Goal: Information Seeking & Learning: Understand process/instructions

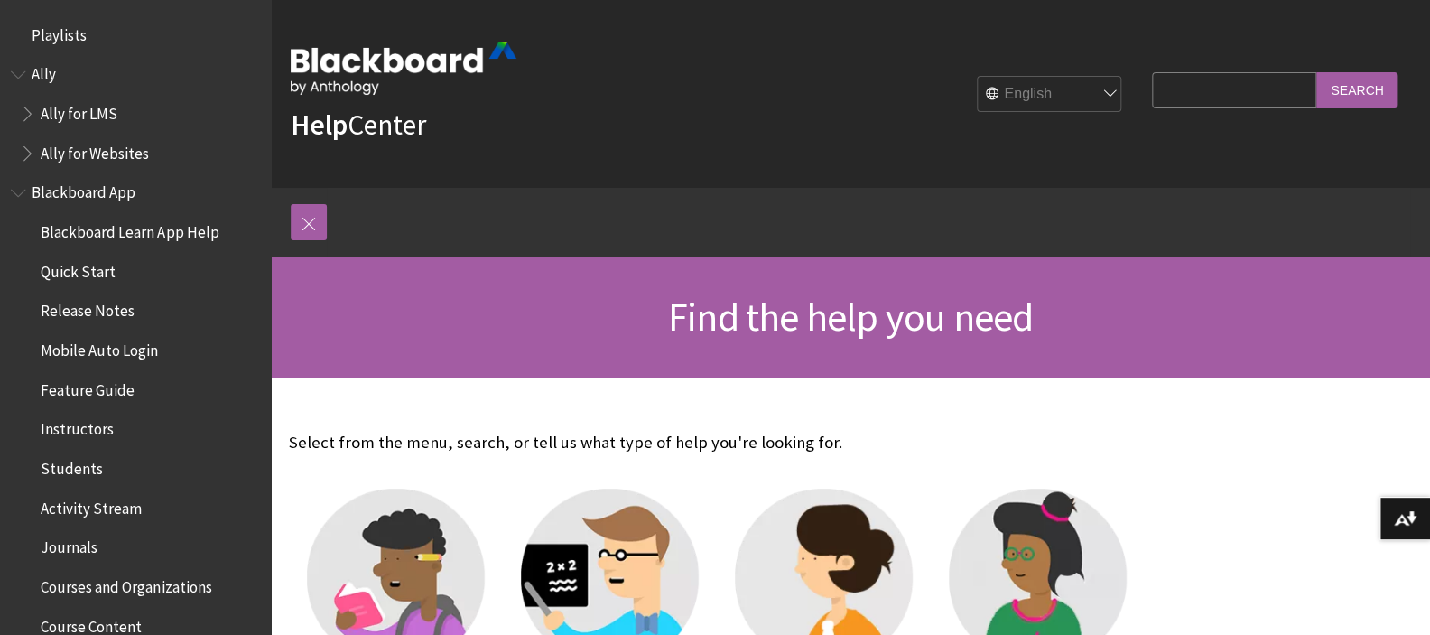
click at [1176, 94] on input "Search Query" at bounding box center [1234, 89] width 164 height 35
type input "forms"
click at [1316, 72] on input "Search" at bounding box center [1356, 89] width 81 height 35
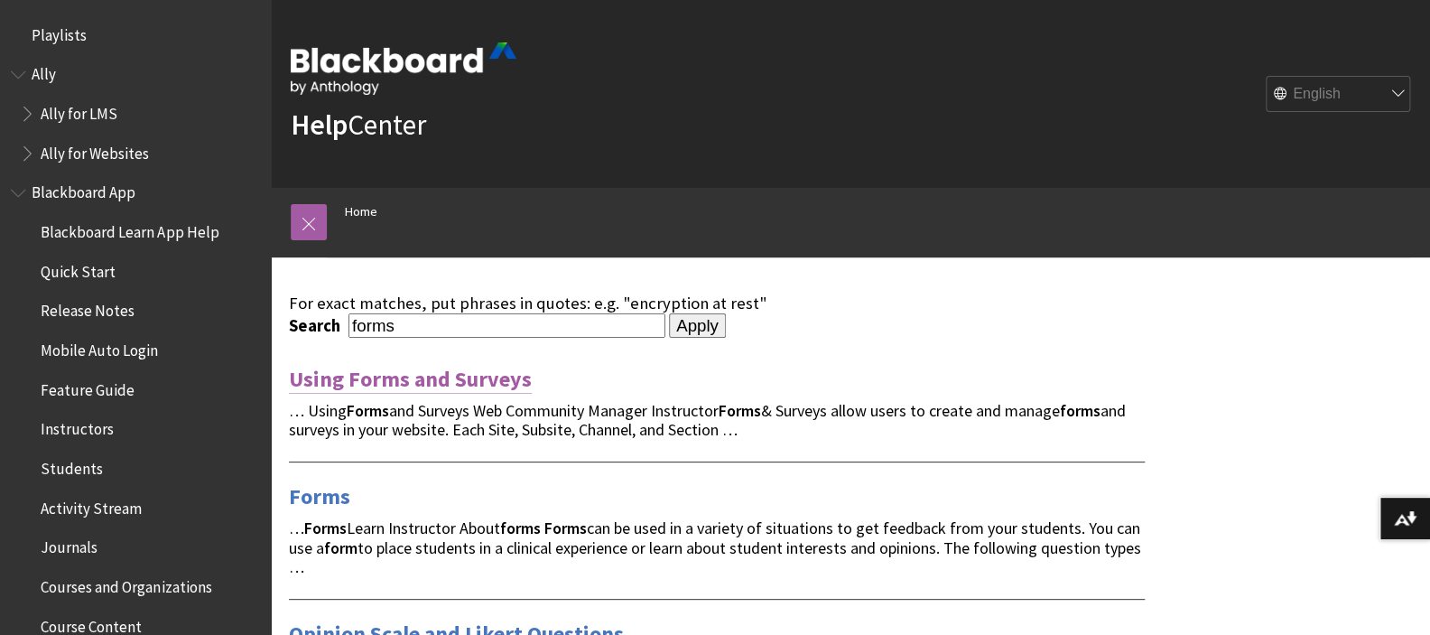
click at [444, 379] on link "Using Forms and Surveys" at bounding box center [410, 379] width 243 height 29
click at [305, 486] on link "Forms" at bounding box center [319, 496] width 61 height 29
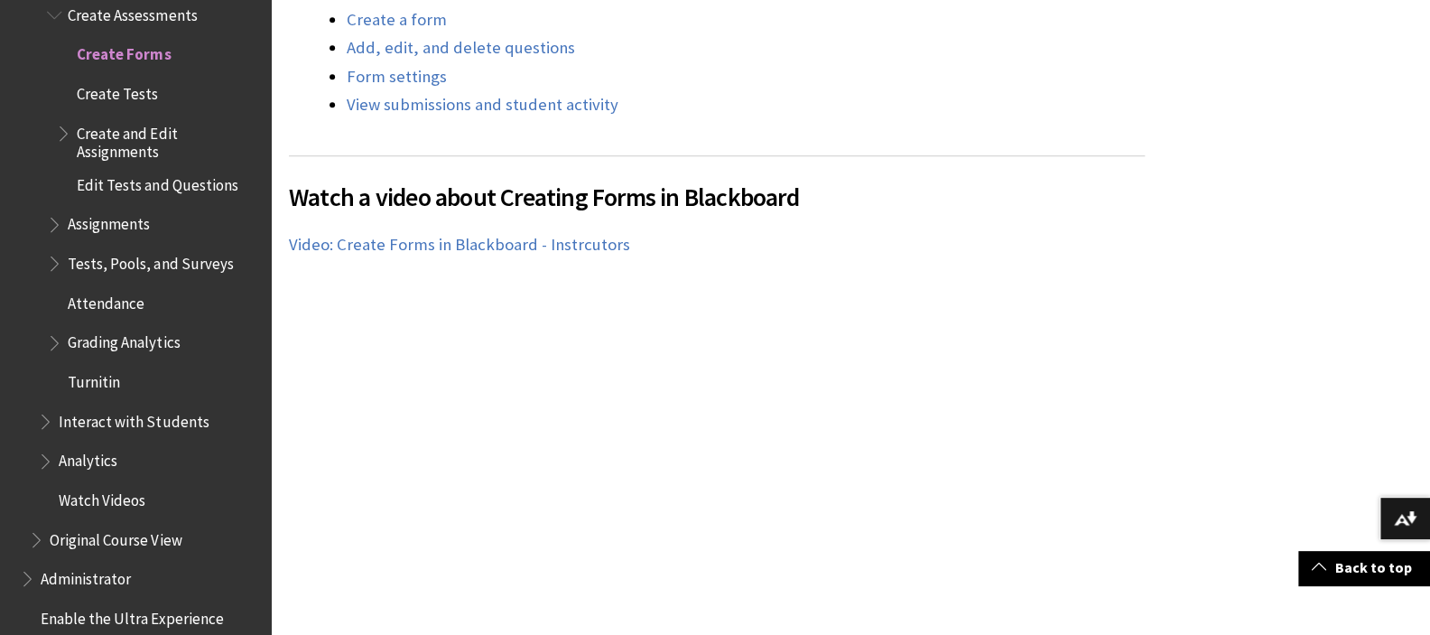
scroll to position [1003, 0]
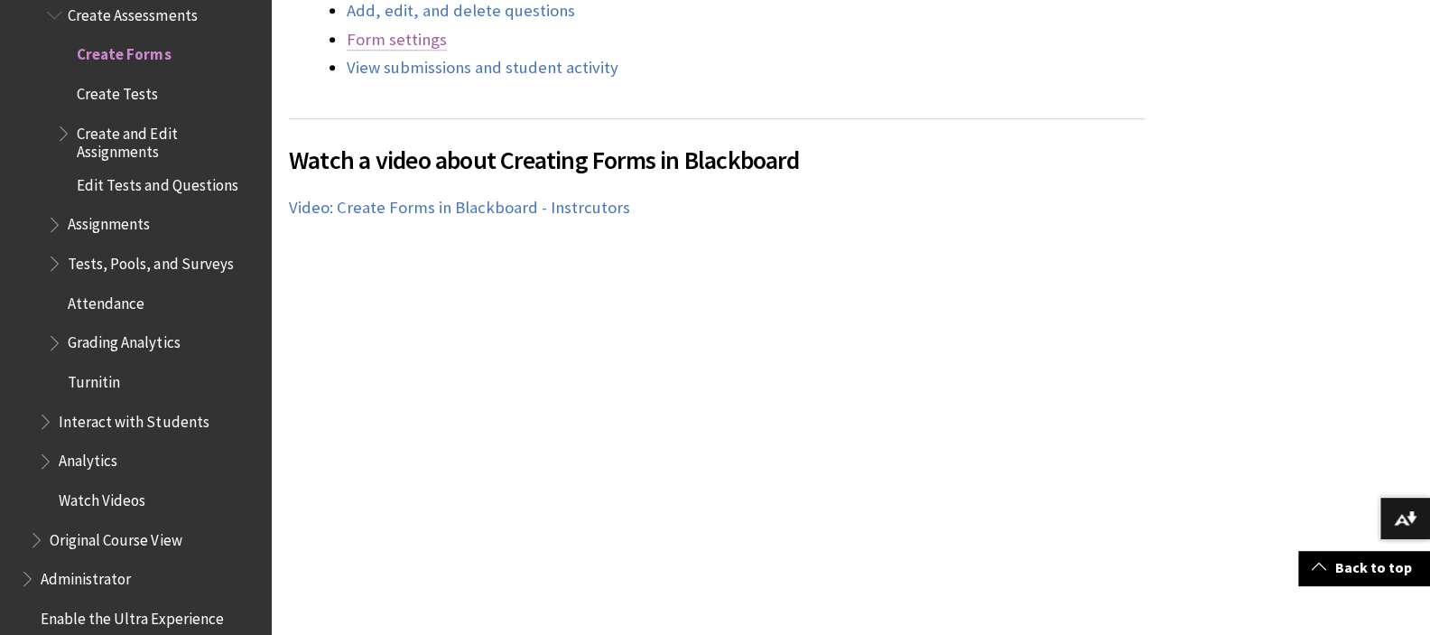
click at [404, 33] on link "Form settings" at bounding box center [397, 40] width 100 height 22
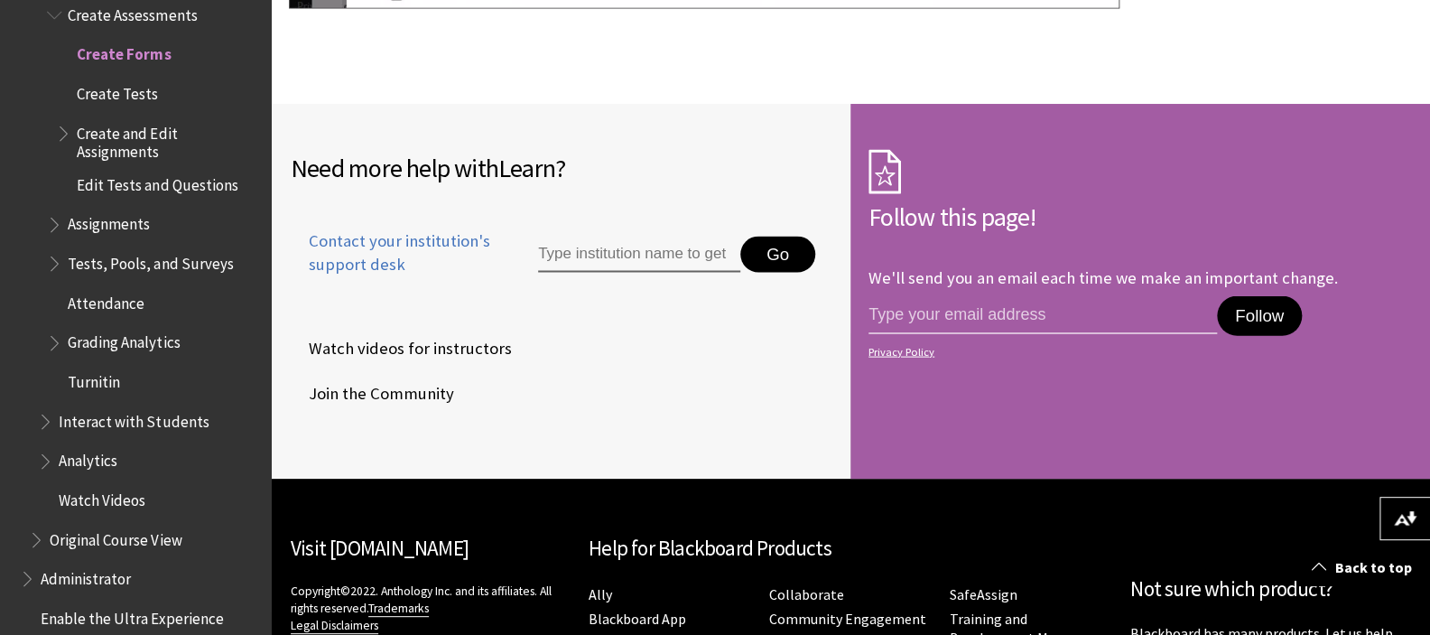
scroll to position [8555, 0]
